Goal: Transaction & Acquisition: Subscribe to service/newsletter

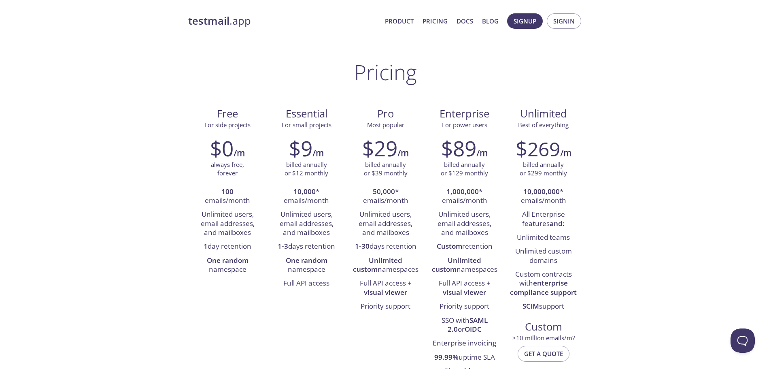
click at [227, 15] on strong "testmail" at bounding box center [208, 21] width 41 height 14
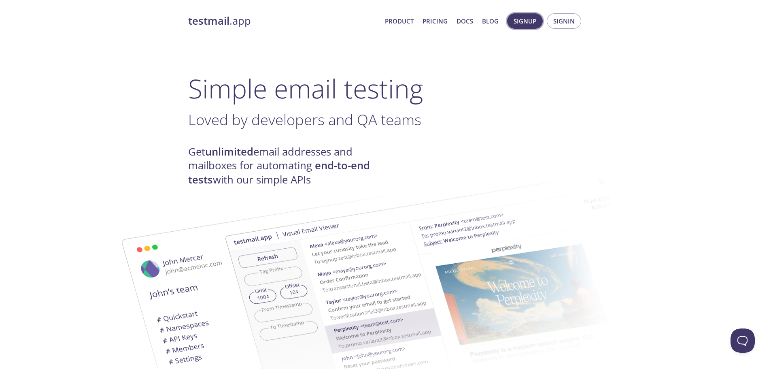
click at [524, 20] on span "Signup" at bounding box center [524, 21] width 23 height 11
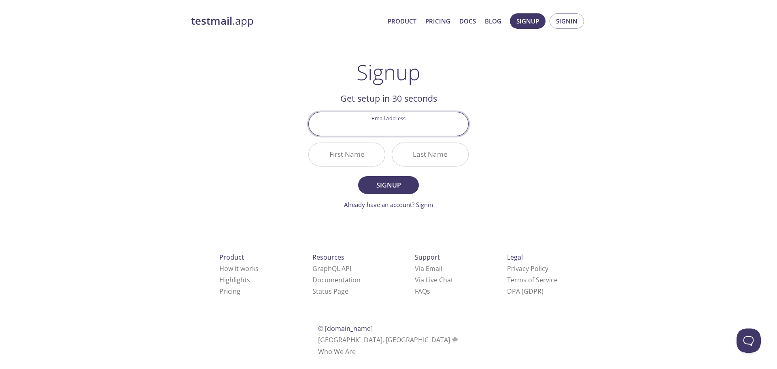
click at [396, 127] on input "Email Address" at bounding box center [388, 123] width 159 height 23
type input "[EMAIL_ADDRESS][DOMAIN_NAME]"
click at [361, 157] on input "First Name" at bounding box center [347, 154] width 76 height 23
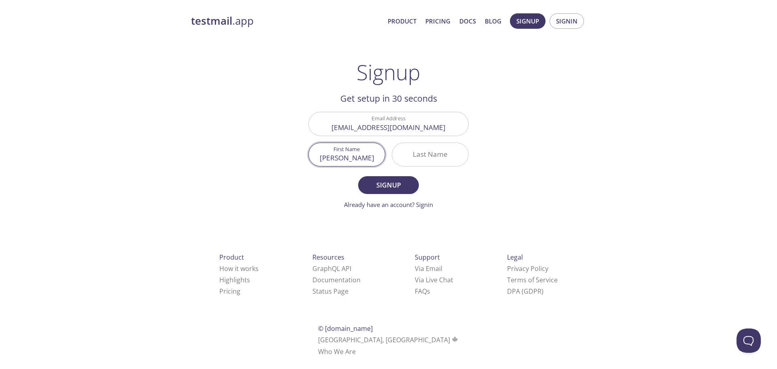
type input "[PERSON_NAME]"
click at [435, 153] on input "Last Name" at bounding box center [430, 154] width 76 height 23
type input "Rehman"
click at [386, 187] on span "Signup" at bounding box center [388, 184] width 43 height 11
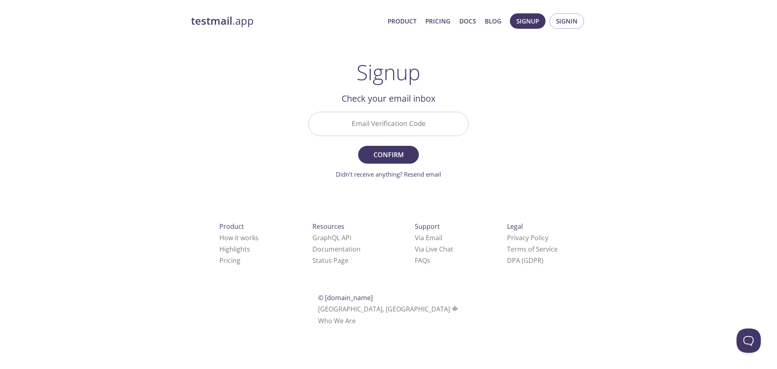
click at [418, 124] on input "Email Verification Code" at bounding box center [388, 123] width 159 height 23
paste input "ANVBP13"
type input "ANVBP13"
click at [399, 154] on span "Confirm" at bounding box center [388, 154] width 43 height 11
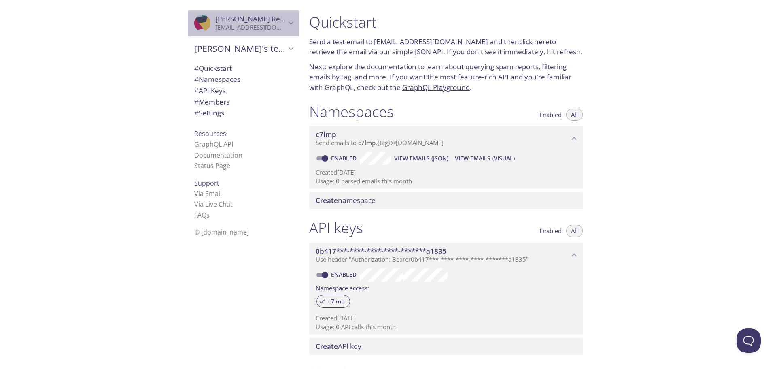
click at [271, 22] on span "Wajeeh Rehman" at bounding box center [250, 19] width 70 height 9
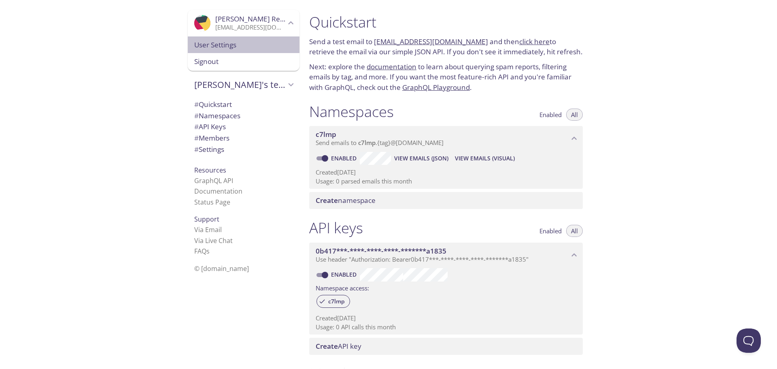
click at [257, 47] on span "User Settings" at bounding box center [243, 45] width 99 height 11
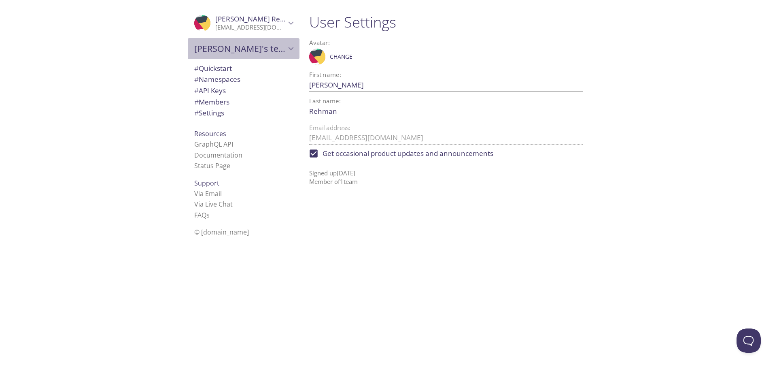
click at [274, 42] on div "Wajeeh's team" at bounding box center [244, 48] width 112 height 21
click at [274, 45] on span "Wajeeh's team" at bounding box center [239, 48] width 91 height 11
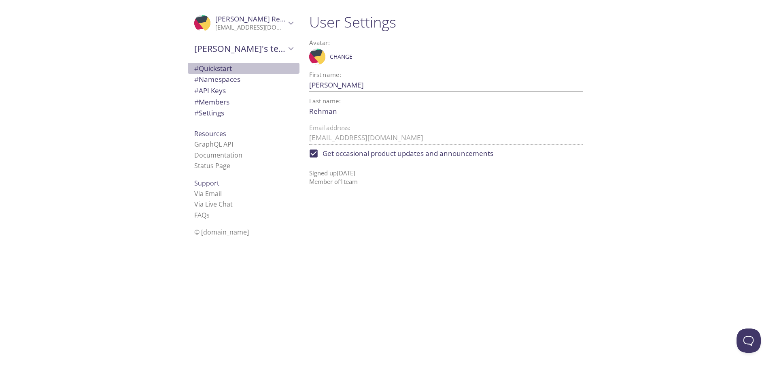
click at [249, 68] on span "# Quickstart" at bounding box center [243, 68] width 99 height 11
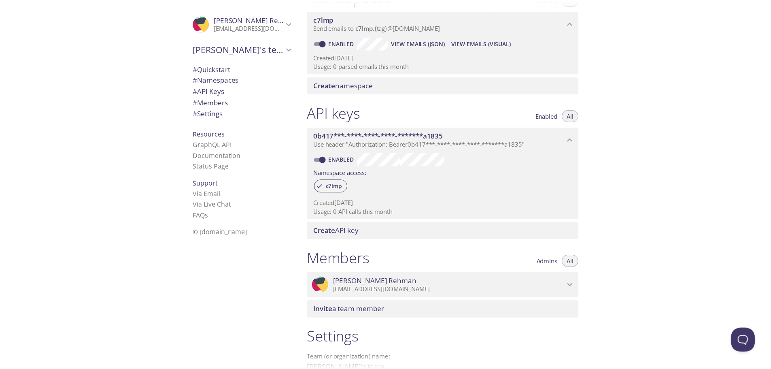
scroll to position [207, 0]
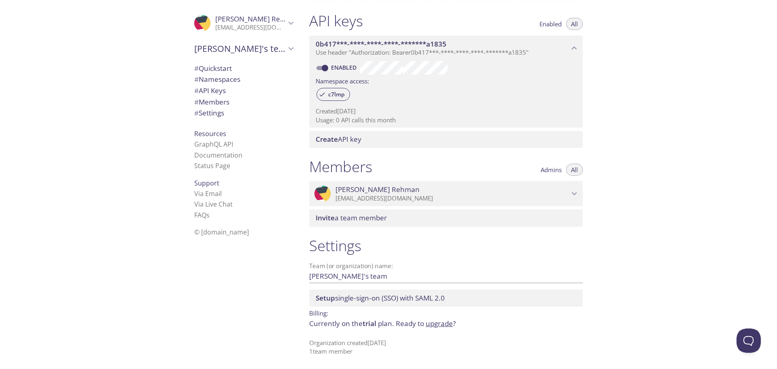
click at [441, 322] on link "upgrade" at bounding box center [439, 322] width 27 height 9
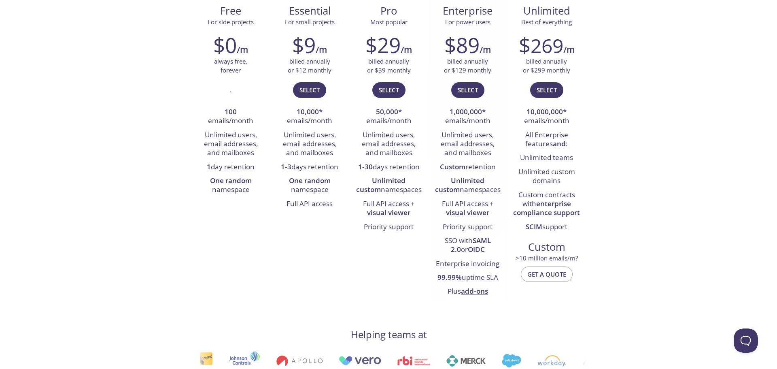
scroll to position [130, 0]
click at [314, 90] on span "Select" at bounding box center [306, 90] width 20 height 11
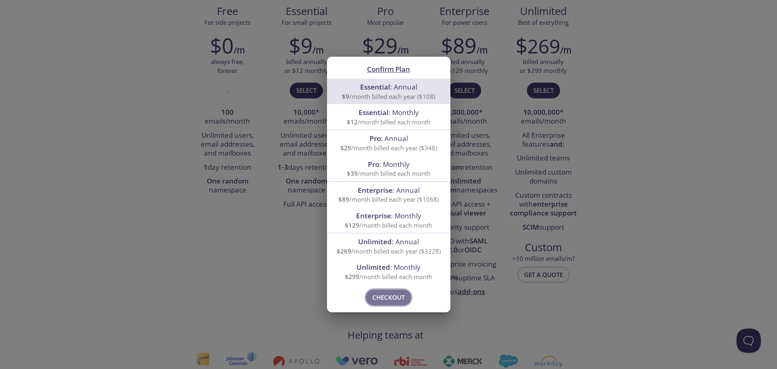
click at [398, 292] on span "Checkout" at bounding box center [388, 297] width 32 height 11
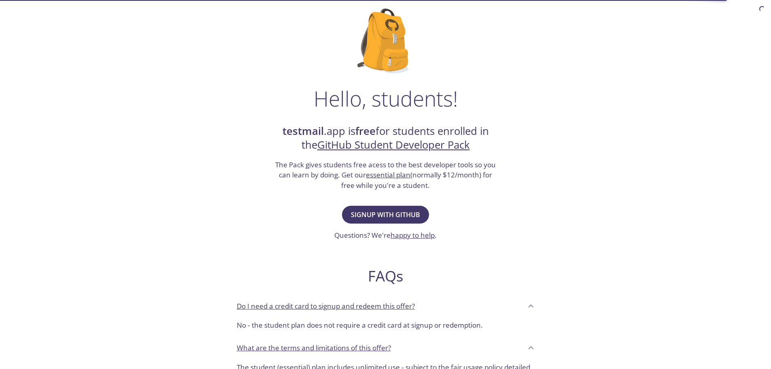
scroll to position [52, 0]
click at [387, 214] on span "Signup with GitHub" at bounding box center [385, 213] width 69 height 11
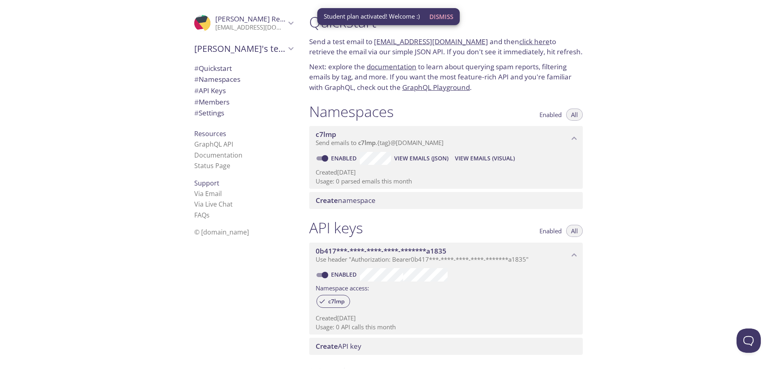
click at [446, 21] on span "Dismiss" at bounding box center [441, 16] width 24 height 11
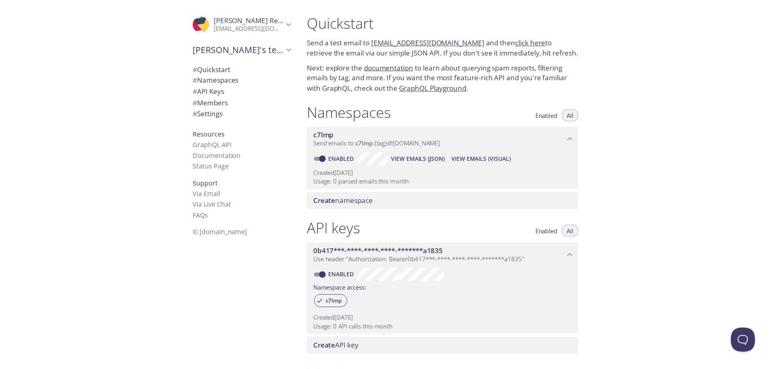
scroll to position [207, 0]
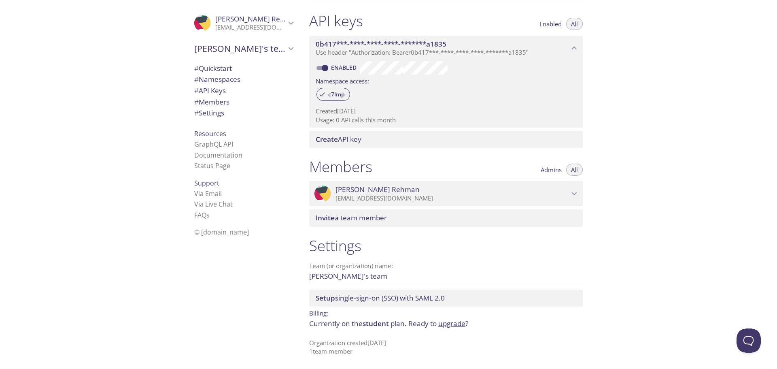
click at [449, 322] on link "upgrade" at bounding box center [451, 322] width 27 height 9
click at [367, 221] on span "Invite a team member" at bounding box center [351, 217] width 71 height 9
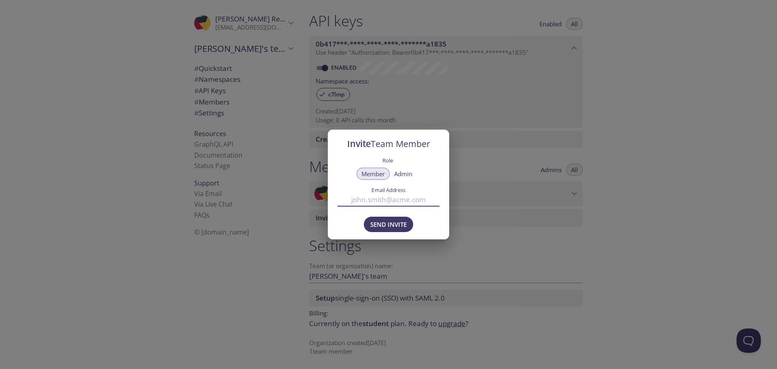
click at [392, 196] on input "Email Address" at bounding box center [388, 199] width 102 height 13
type input "babar.bashir92@gmail.com"
click at [389, 229] on span "Send Invite" at bounding box center [388, 224] width 36 height 11
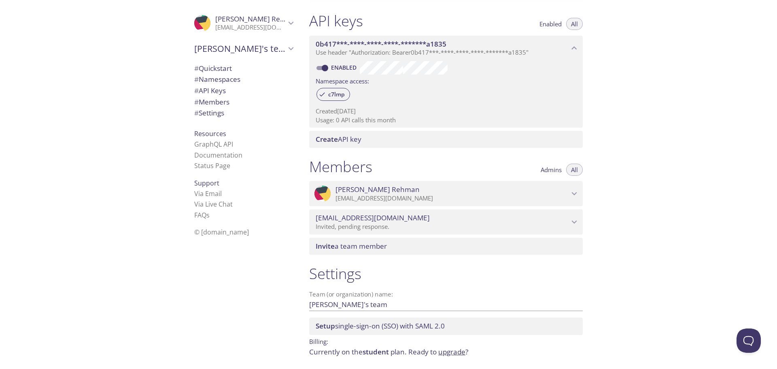
scroll to position [0, 0]
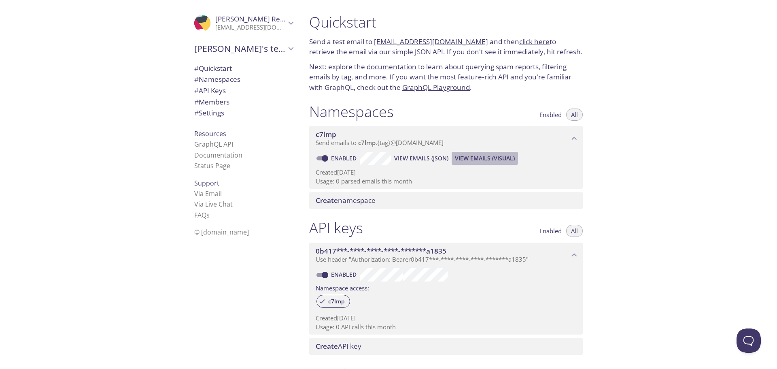
click at [503, 156] on span "View Emails (Visual)" at bounding box center [485, 158] width 60 height 10
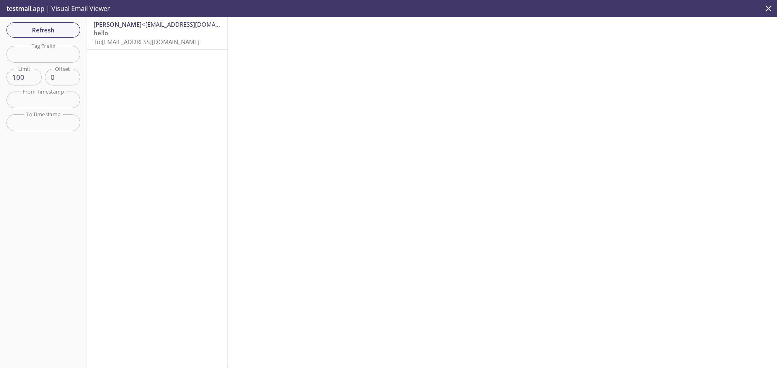
click at [144, 38] on span "To: c7lmp.babar@inbox.testmail.app" at bounding box center [146, 42] width 106 height 8
